Goal: Feedback & Contribution: Submit feedback/report problem

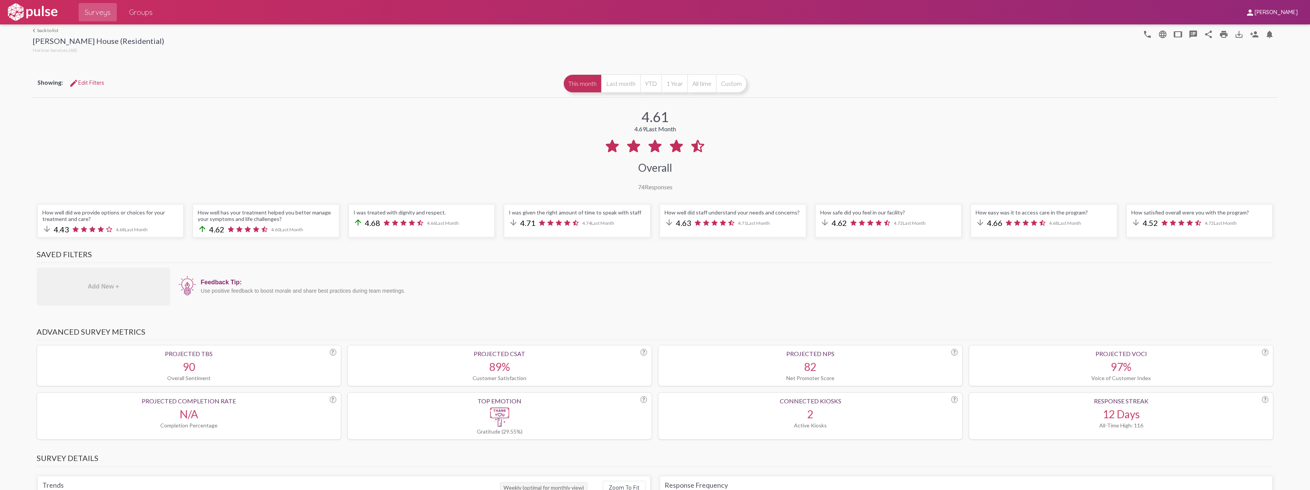
scroll to position [898, 0]
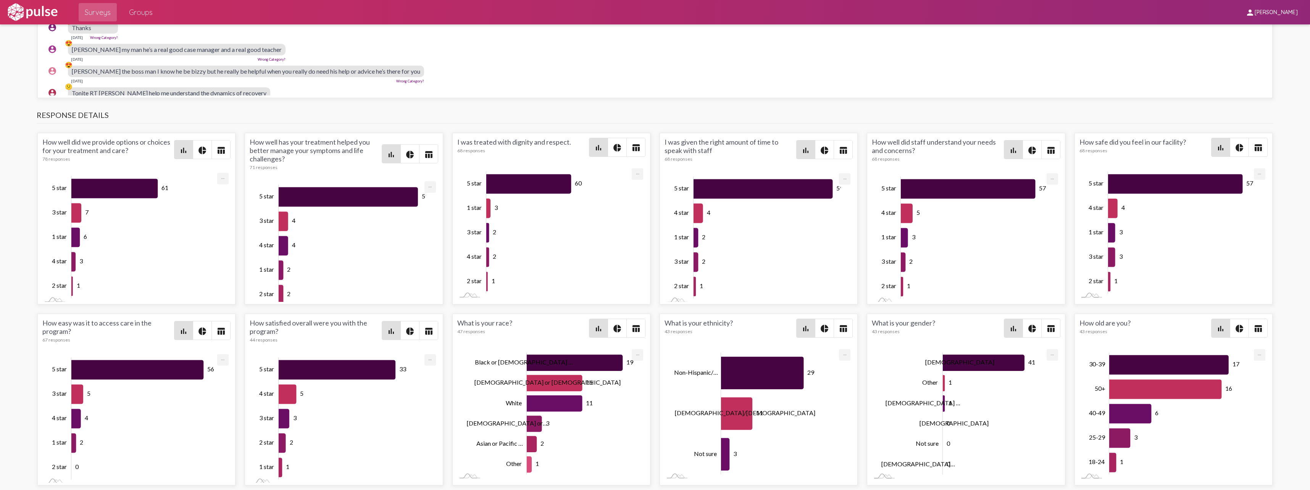
click at [15, 11] on img at bounding box center [32, 12] width 53 height 19
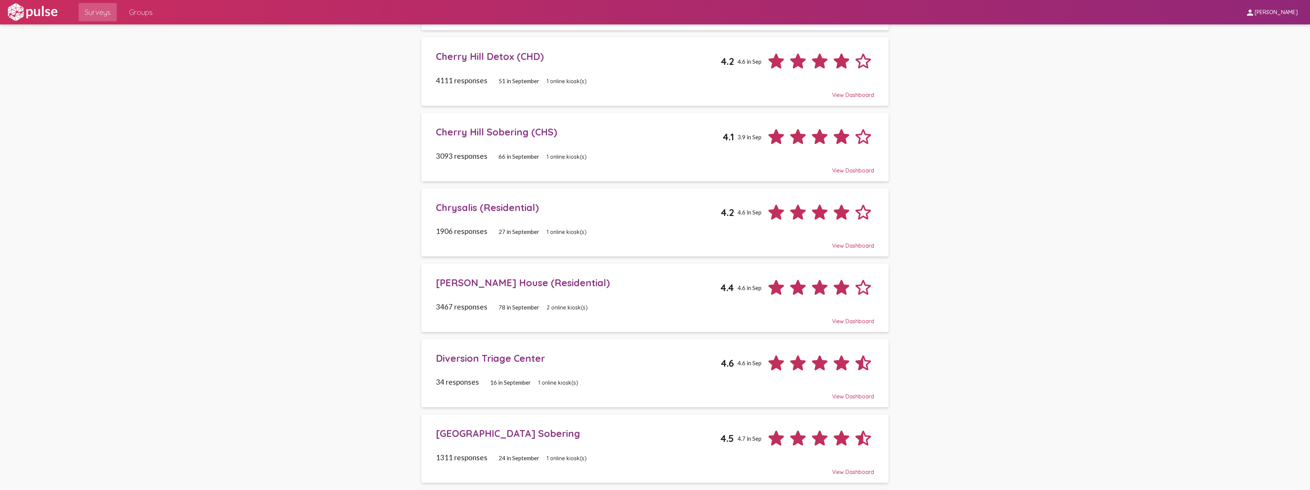
scroll to position [121, 0]
click at [463, 289] on div "[PERSON_NAME] House (Residential) 4.4 4.6 in Sep" at bounding box center [655, 284] width 438 height 27
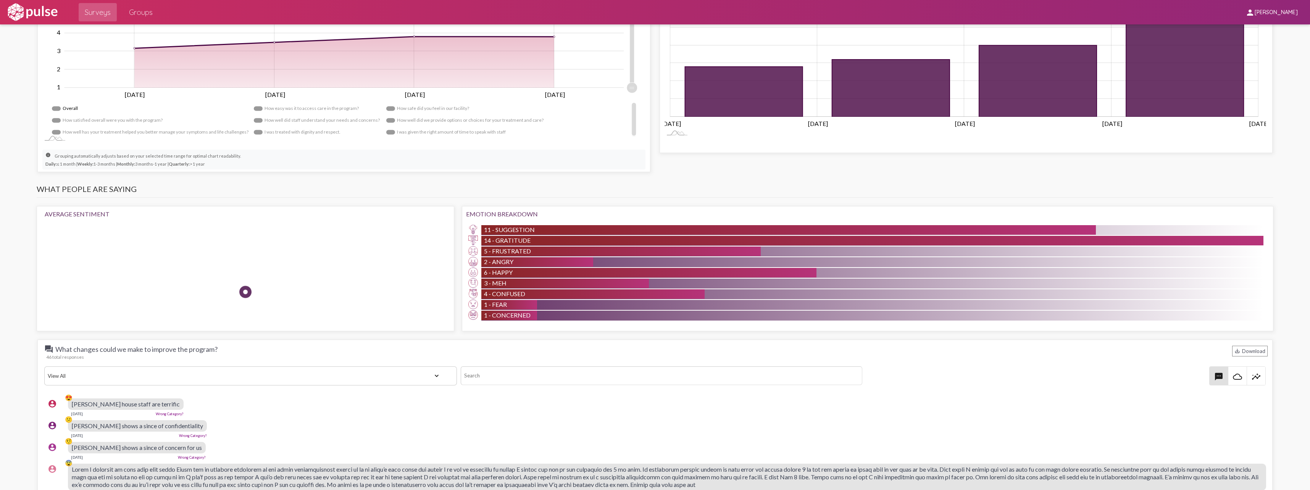
scroll to position [573, 0]
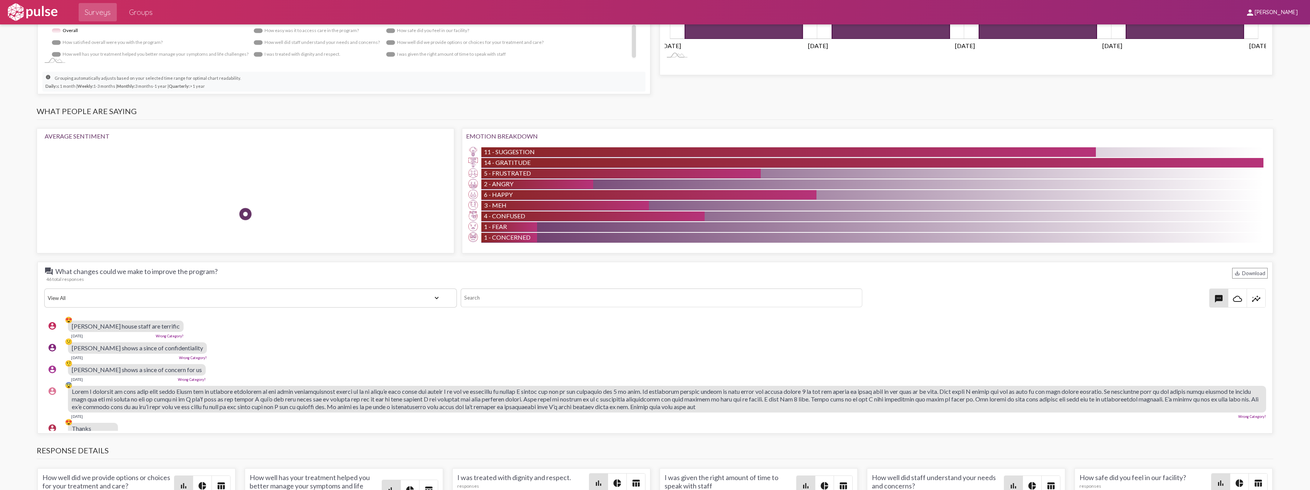
click at [179, 359] on link "Wrong Category?" at bounding box center [193, 358] width 28 height 4
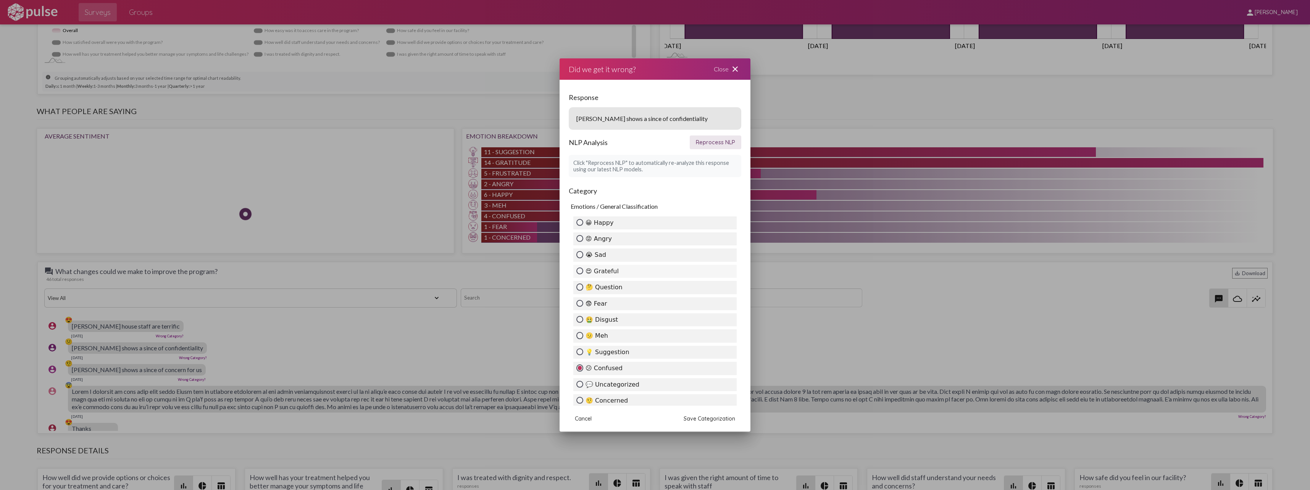
click at [604, 271] on label "😍 Grateful" at bounding box center [654, 271] width 163 height 13
click at [583, 271] on input "😍 Grateful" at bounding box center [580, 271] width 7 height 7
radio input "true"
click at [683, 422] on button "Save Categorization" at bounding box center [710, 419] width 64 height 14
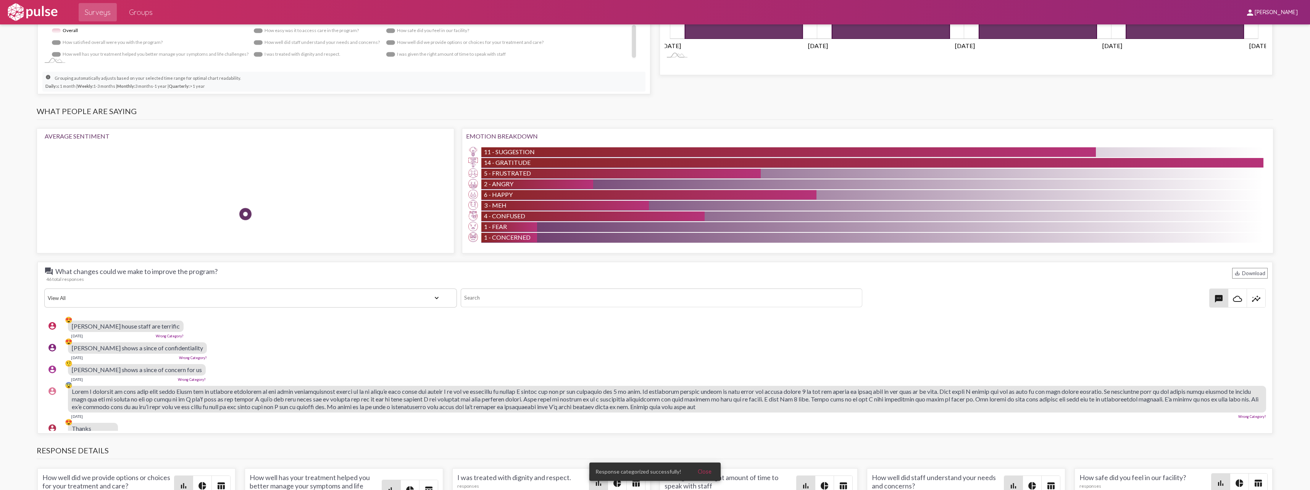
click at [85, 371] on span "[PERSON_NAME] shows a since of concern for us" at bounding box center [137, 369] width 130 height 7
click at [178, 381] on link "Wrong Category?" at bounding box center [192, 380] width 28 height 4
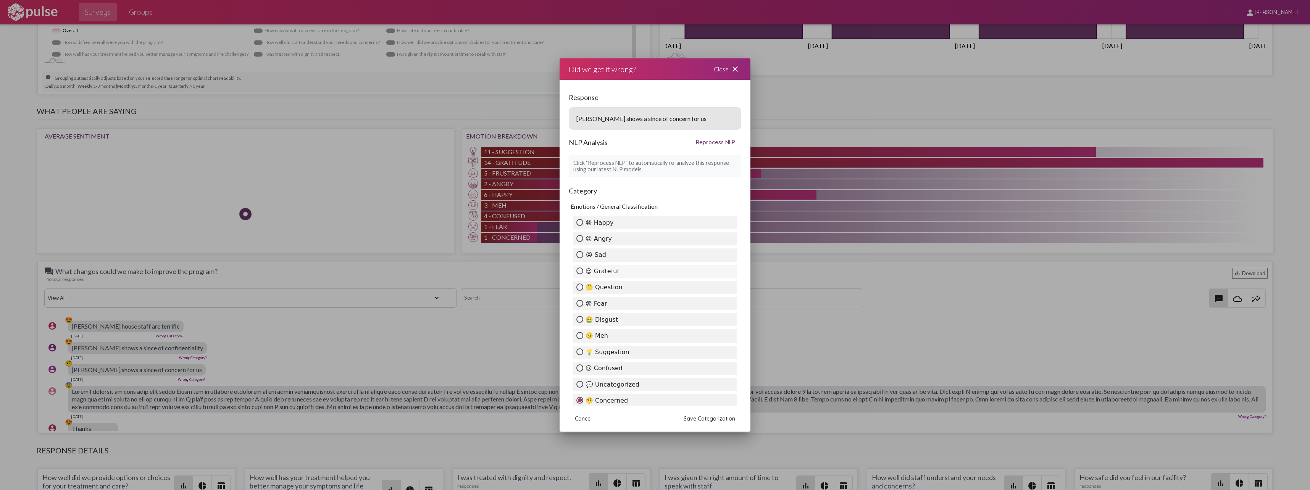
click at [629, 272] on label "😍 Grateful" at bounding box center [654, 271] width 163 height 13
click at [583, 272] on input "😍 Grateful" at bounding box center [580, 271] width 7 height 7
radio input "true"
click at [691, 418] on span "Save Categorization" at bounding box center [710, 418] width 52 height 7
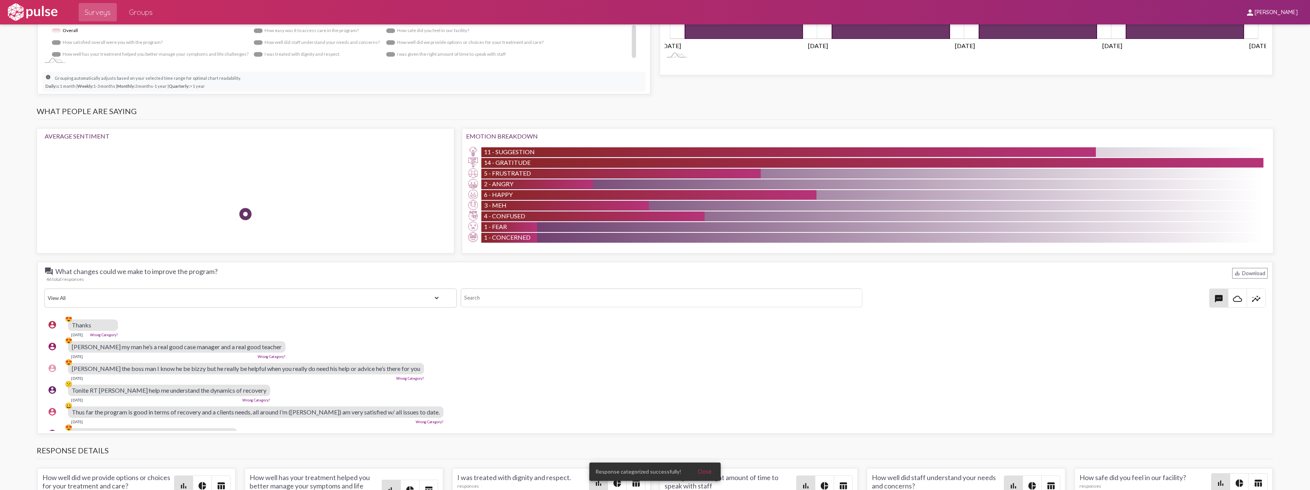
scroll to position [115, 0]
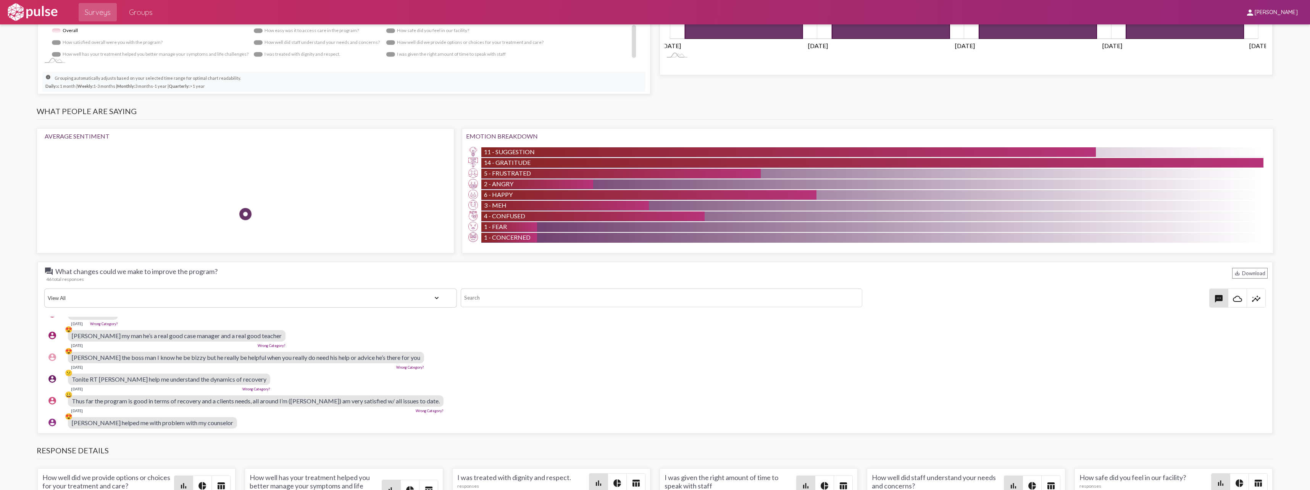
click at [242, 389] on link "Wrong Category?" at bounding box center [256, 389] width 28 height 4
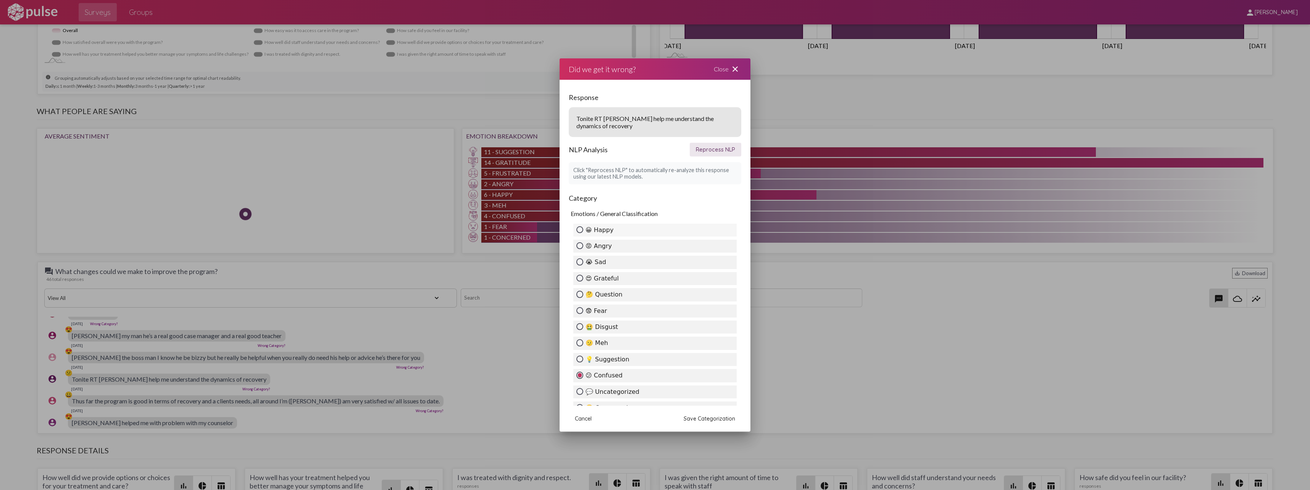
click at [607, 232] on label "😀 Happy" at bounding box center [654, 230] width 163 height 13
click at [583, 232] on input "😀 Happy" at bounding box center [580, 229] width 7 height 7
radio input "true"
click at [680, 419] on button "Save Categorization" at bounding box center [710, 419] width 64 height 14
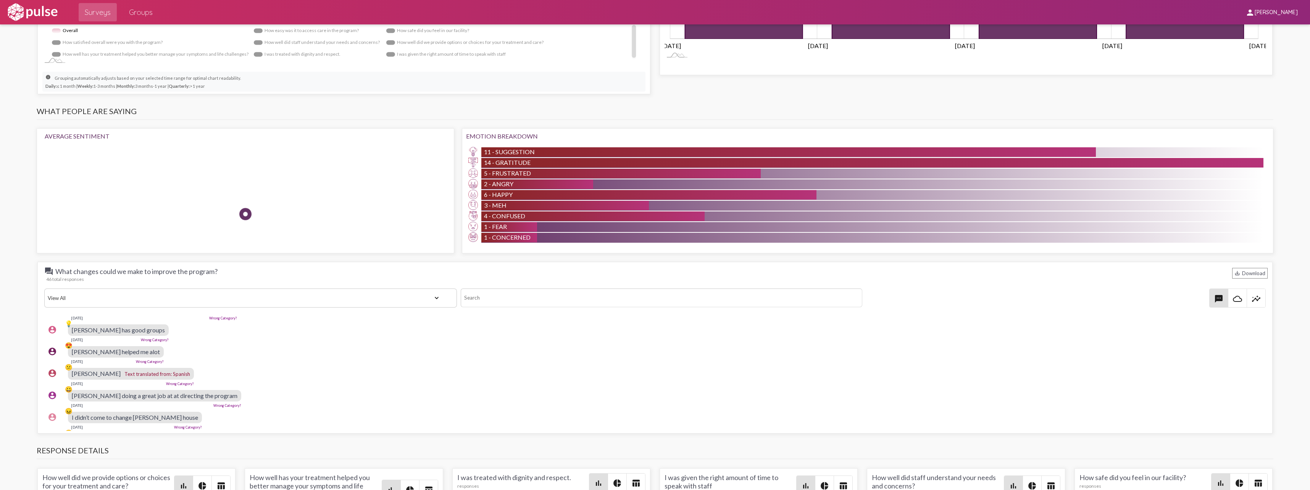
scroll to position [267, 0]
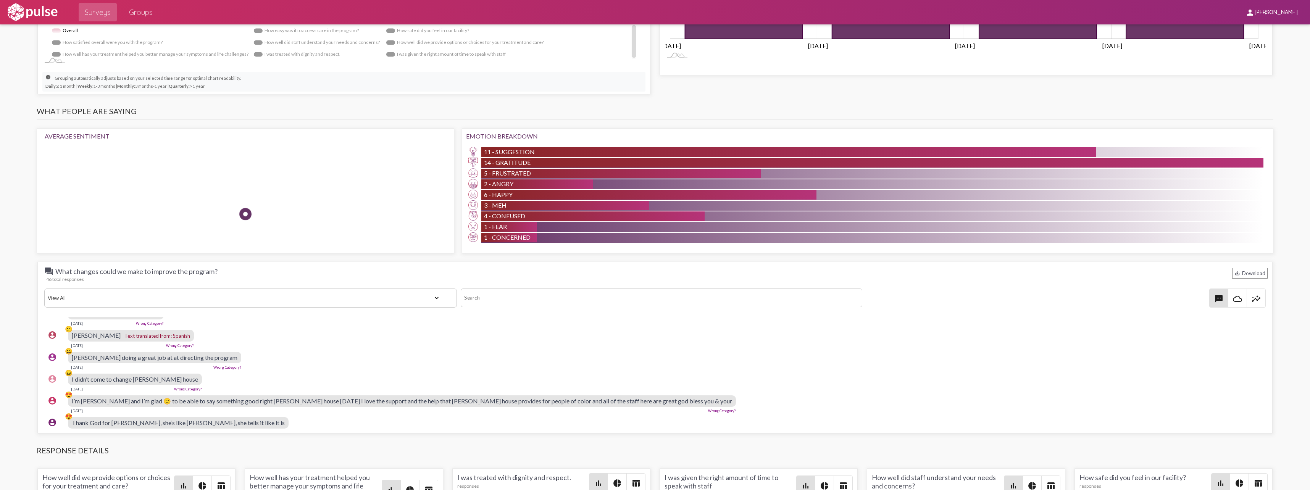
click at [174, 389] on link "Wrong Category?" at bounding box center [188, 389] width 28 height 4
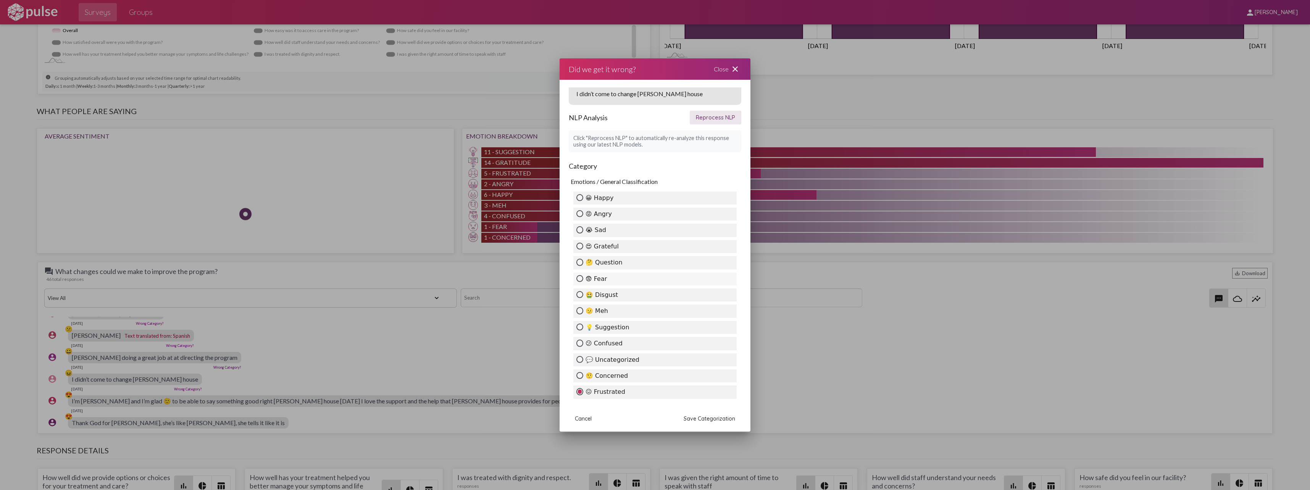
scroll to position [38, 0]
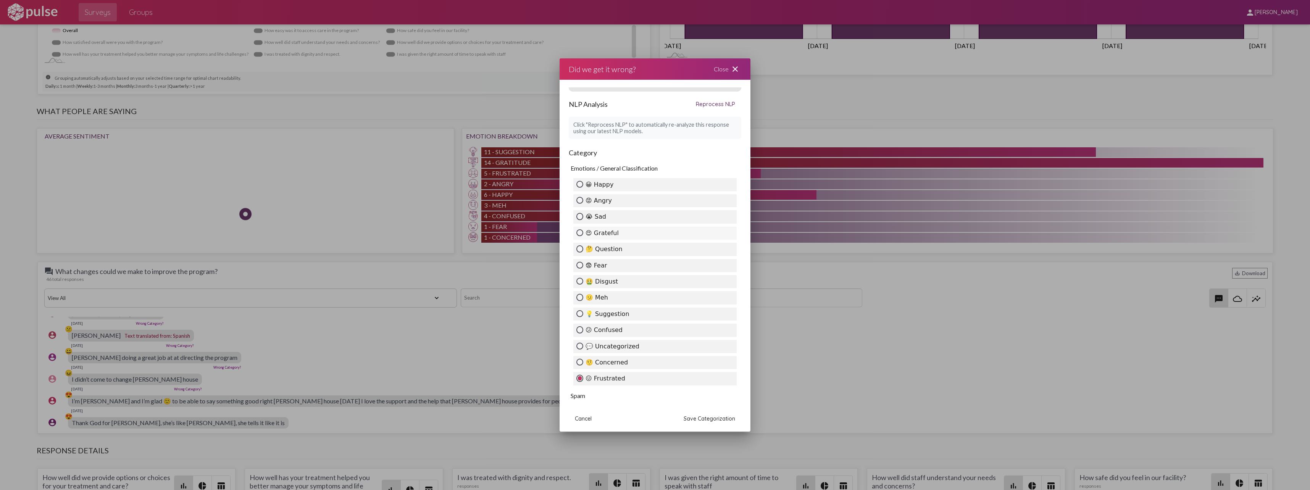
click at [609, 234] on label "😍 Grateful" at bounding box center [654, 233] width 163 height 13
click at [583, 234] on input "😍 Grateful" at bounding box center [580, 232] width 7 height 7
radio input "true"
click at [696, 417] on span "Save Categorization" at bounding box center [710, 418] width 52 height 7
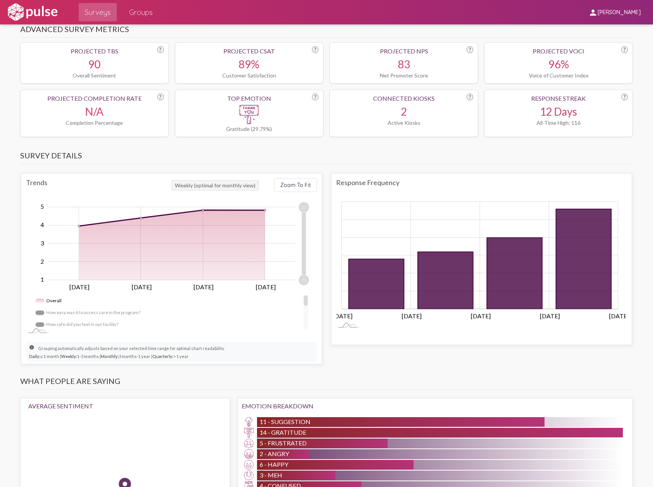
scroll to position [267, 0]
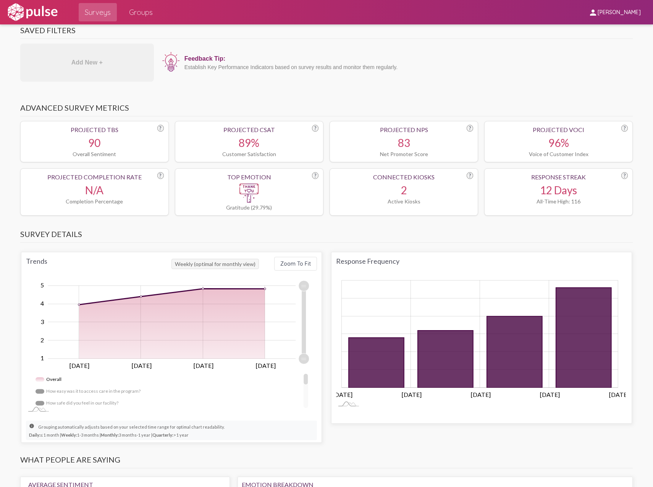
click at [31, 3] on img at bounding box center [32, 12] width 53 height 19
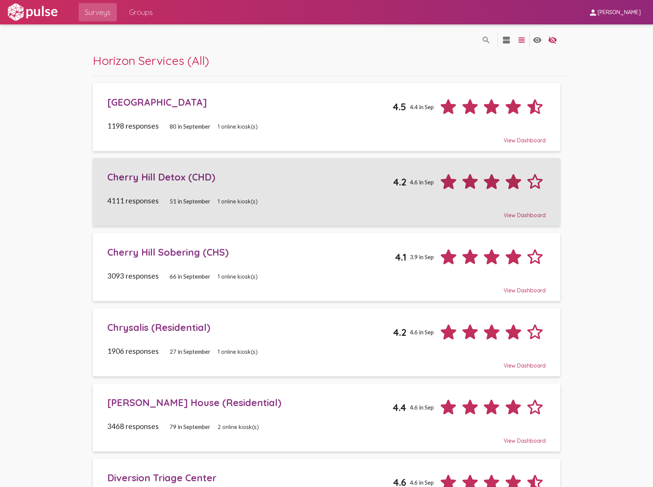
click at [170, 173] on div "Cherry Hill Detox (CHD)" at bounding box center [250, 177] width 286 height 12
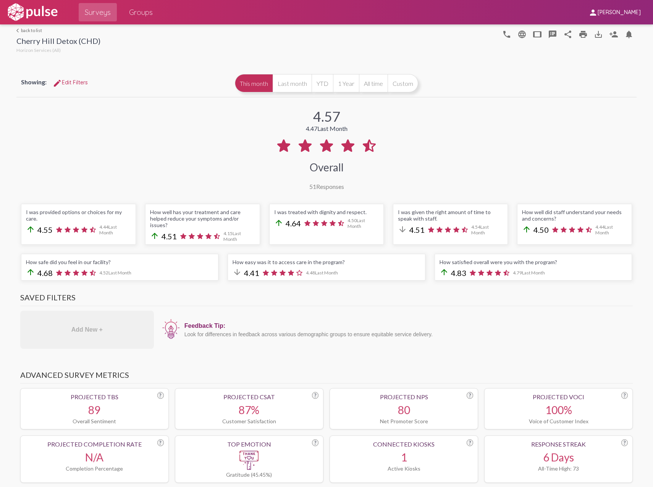
click at [22, 7] on img at bounding box center [32, 12] width 53 height 19
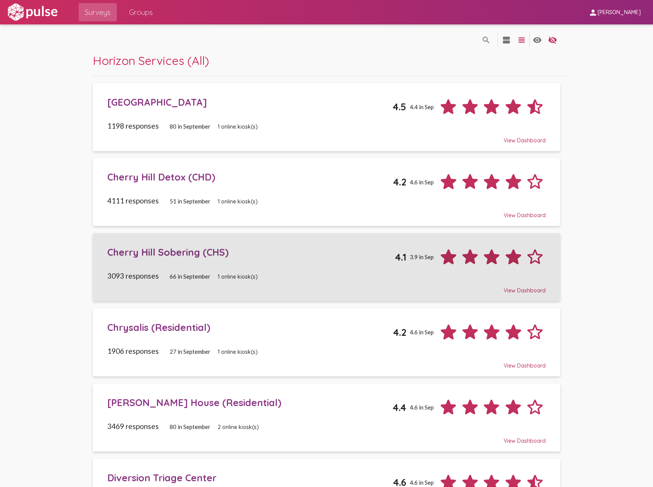
click at [163, 254] on div "Cherry Hill Sobering (CHS)" at bounding box center [250, 252] width 287 height 12
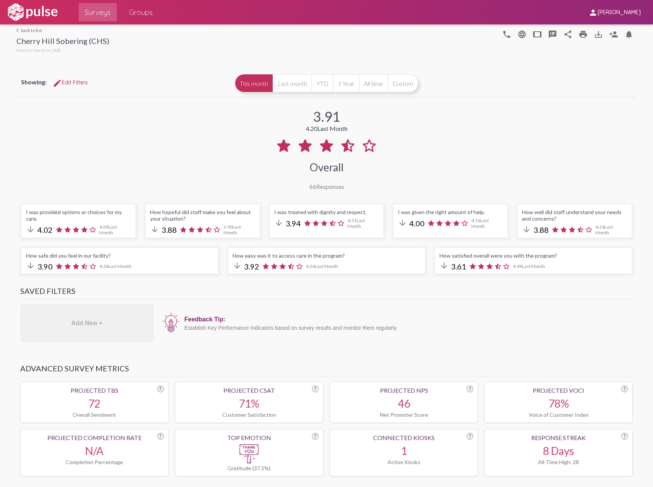
click at [37, 6] on img at bounding box center [32, 12] width 53 height 19
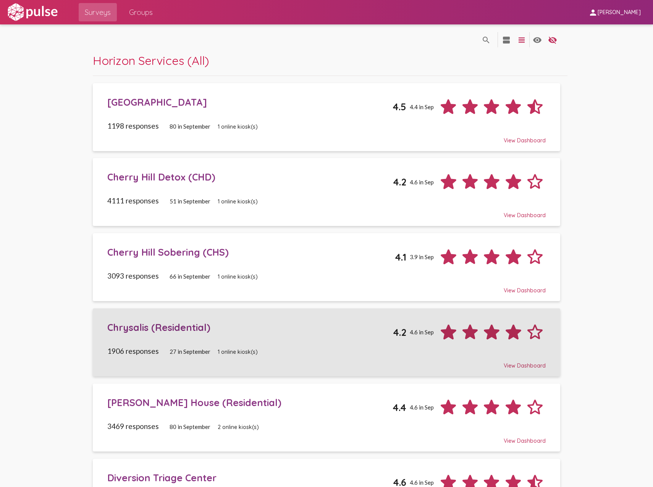
click at [127, 333] on div "Chrysalis (Residential)" at bounding box center [250, 327] width 286 height 12
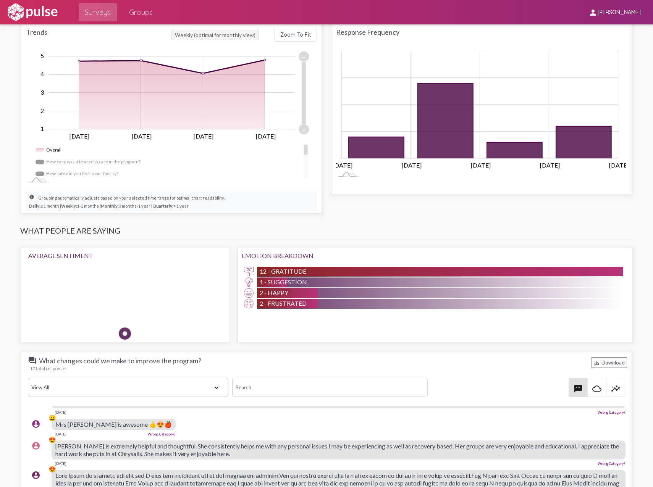
scroll to position [344, 0]
